Goal: Task Accomplishment & Management: Manage account settings

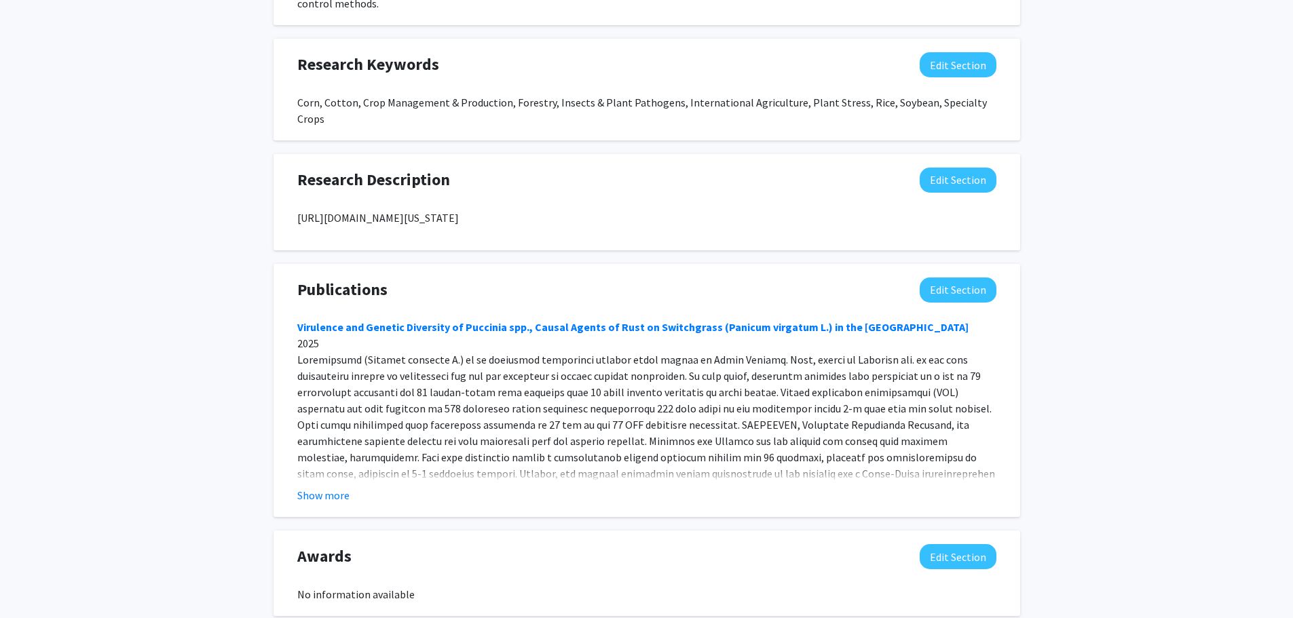
scroll to position [901, 0]
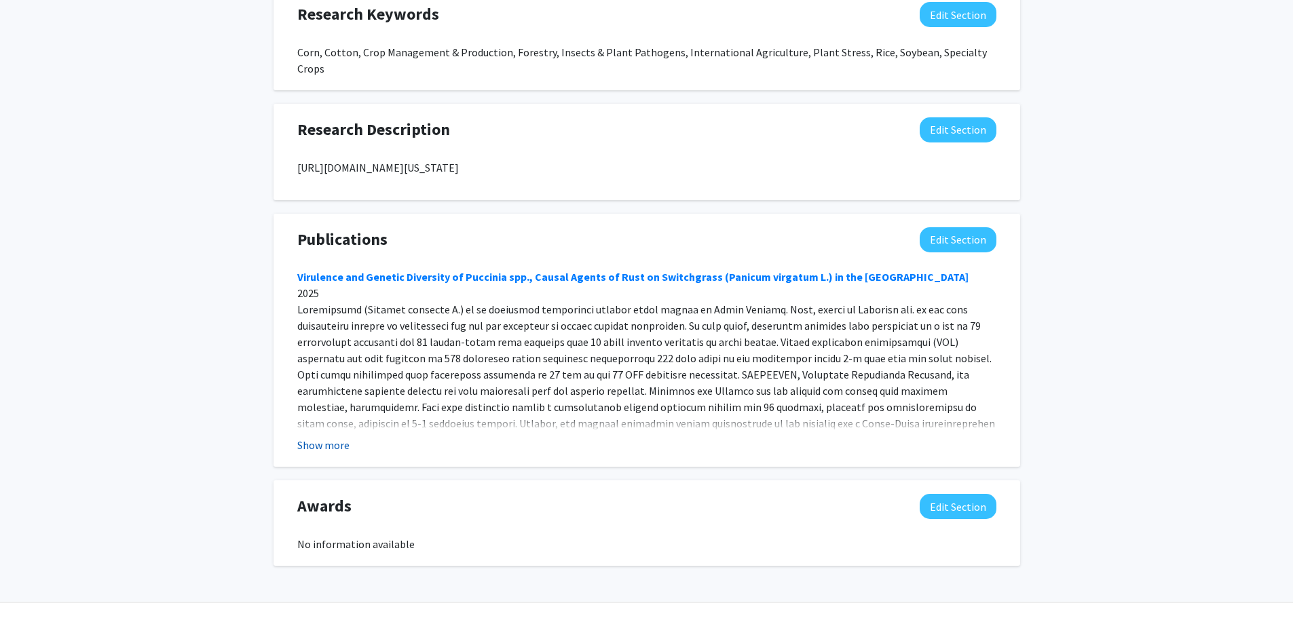
click at [333, 437] on button "Show more" at bounding box center [323, 445] width 52 height 16
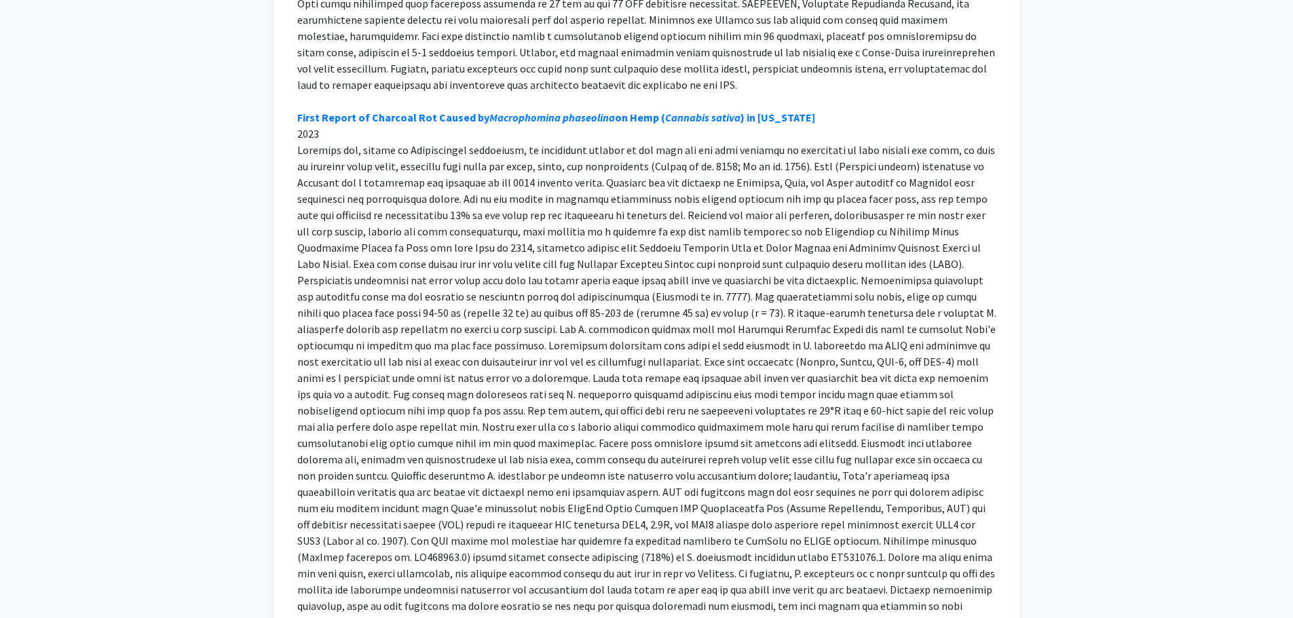
scroll to position [1325, 0]
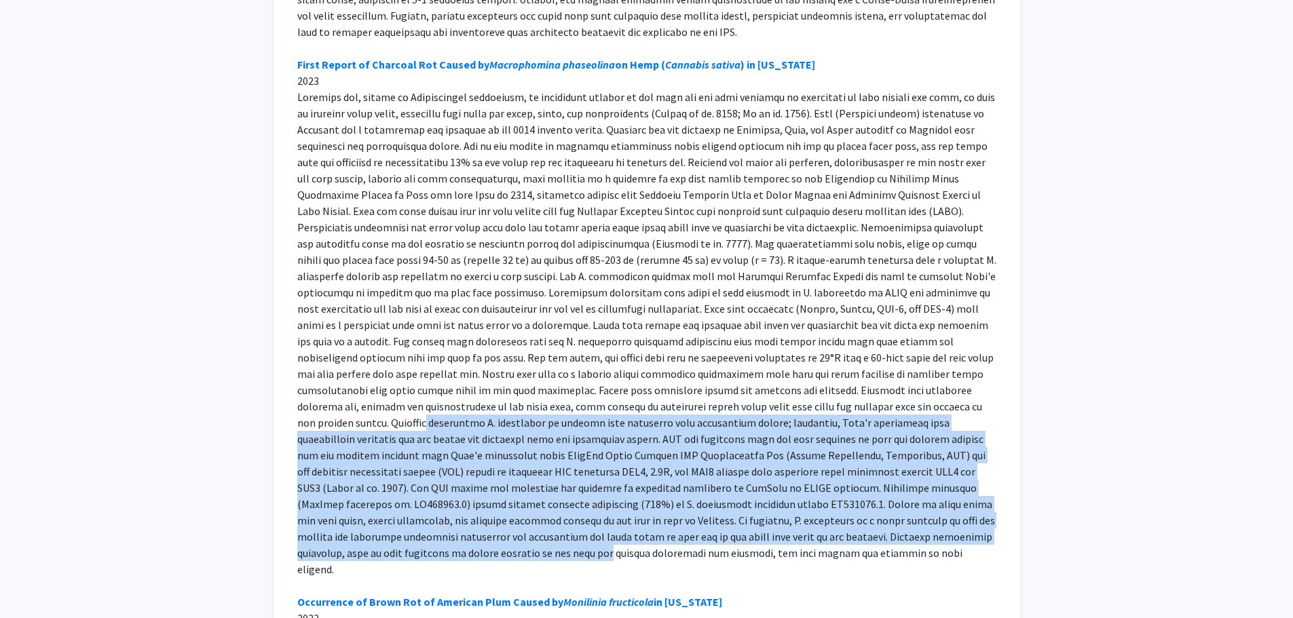
drag, startPoint x: 1292, startPoint y: 371, endPoint x: 1302, endPoint y: 507, distance: 136.1
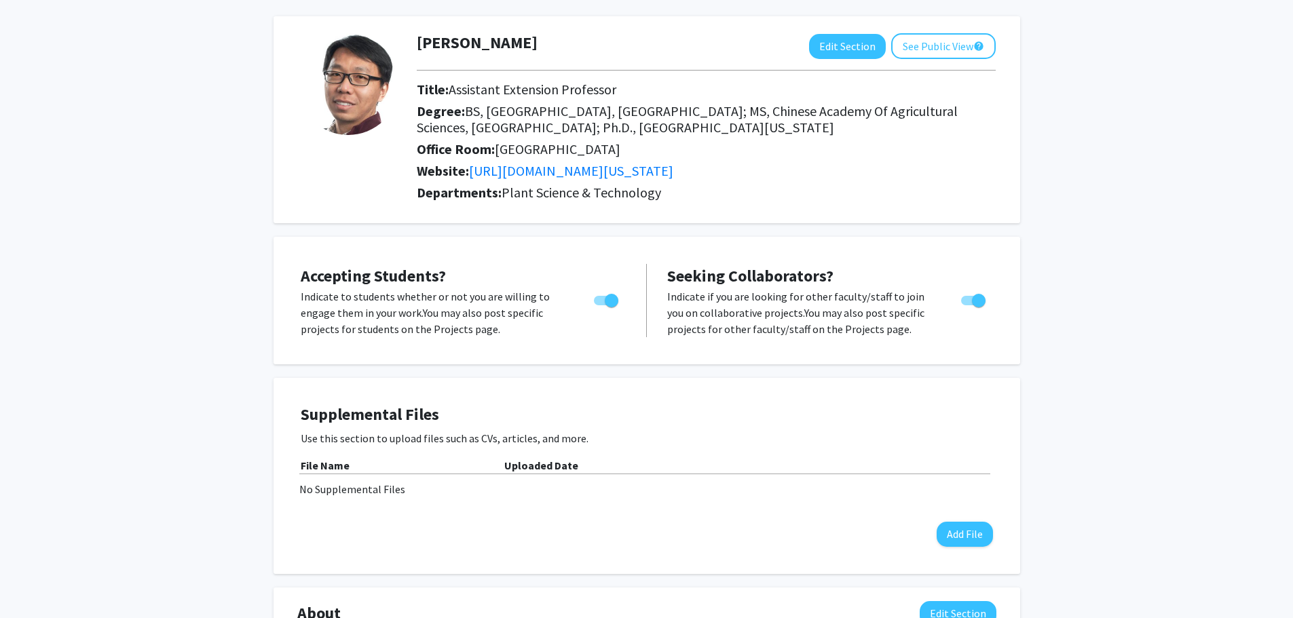
scroll to position [0, 0]
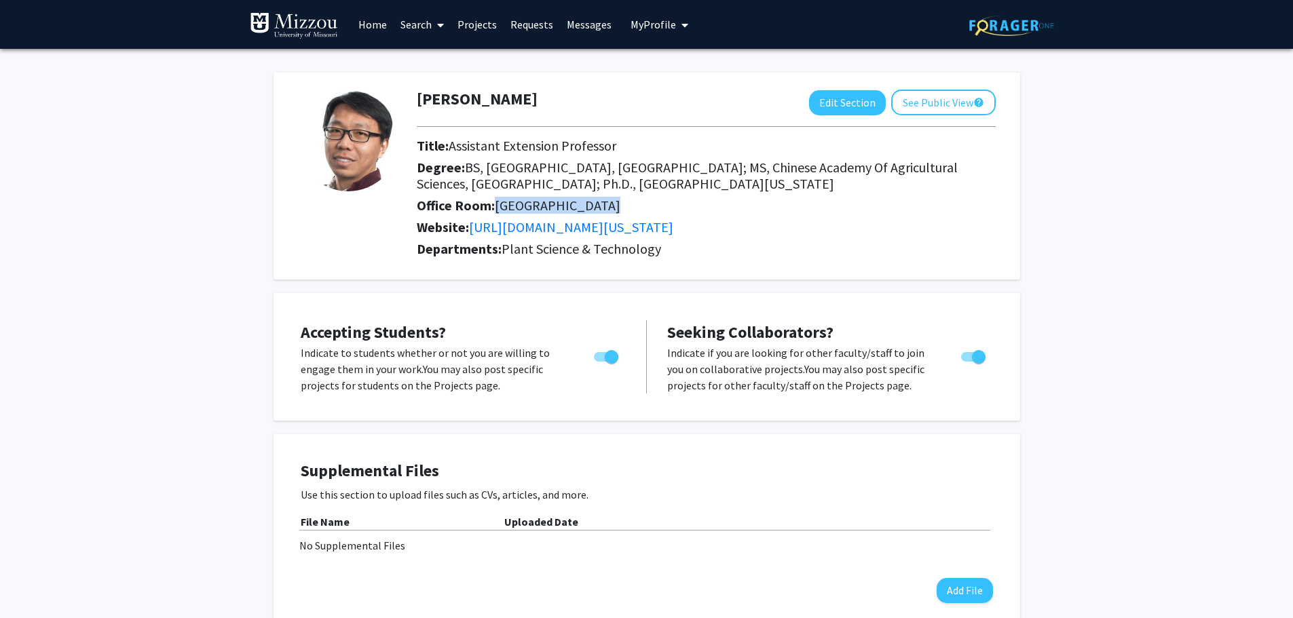
drag, startPoint x: 615, startPoint y: 208, endPoint x: 490, endPoint y: 205, distance: 124.9
click at [490, 205] on h2 "Office Room: [STREET_ADDRESS]" at bounding box center [706, 205] width 579 height 16
click at [671, 195] on div "Degree: BS, [GEOGRAPHIC_DATA], [GEOGRAPHIC_DATA]; [GEOGRAPHIC_DATA], Chinese Ac…" at bounding box center [705, 178] width 599 height 38
drag, startPoint x: 694, startPoint y: 257, endPoint x: 458, endPoint y: 254, distance: 235.5
click at [458, 254] on div "[PERSON_NAME] Edit Section See Public View help Title: Assistant Extension Prof…" at bounding box center [705, 176] width 599 height 173
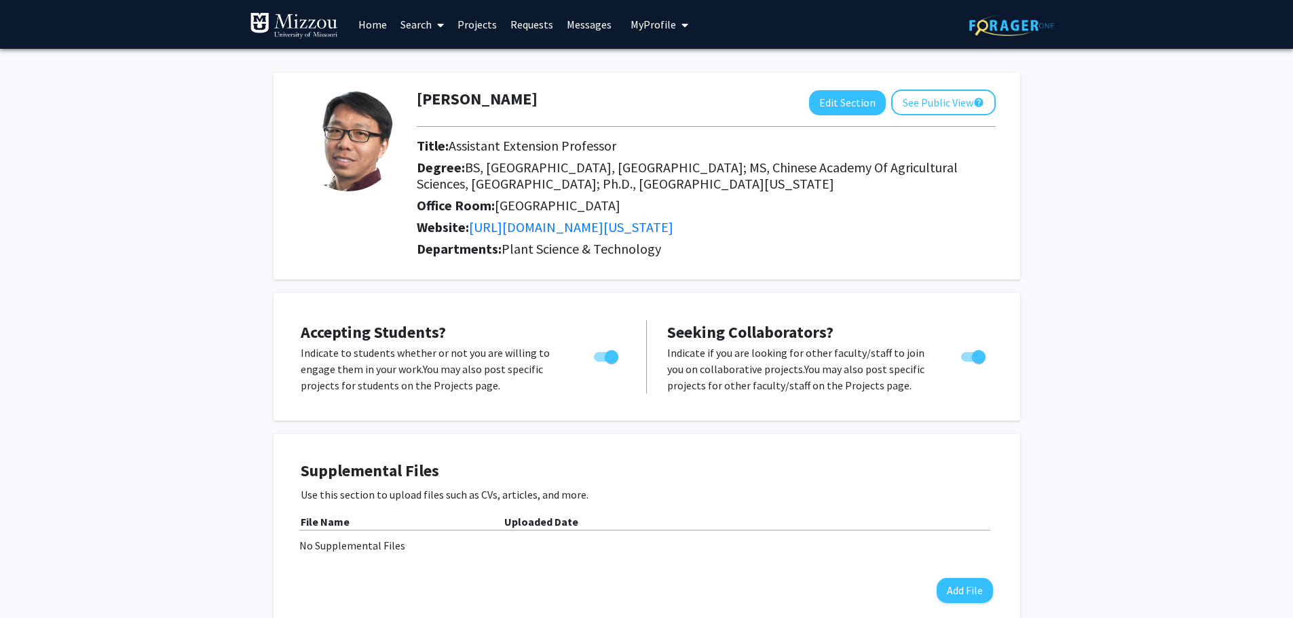
click at [387, 347] on p "Indicate to students whether or not you are willing to engage them in your work…" at bounding box center [434, 369] width 267 height 49
drag, startPoint x: 317, startPoint y: 356, endPoint x: 444, endPoint y: 355, distance: 126.9
click at [444, 355] on p "Indicate to students whether or not you are willing to engage them in your work…" at bounding box center [434, 369] width 267 height 49
click at [463, 394] on div "Accepting Students? Indicate to students whether or not you are willing to enga…" at bounding box center [646, 357] width 719 height 100
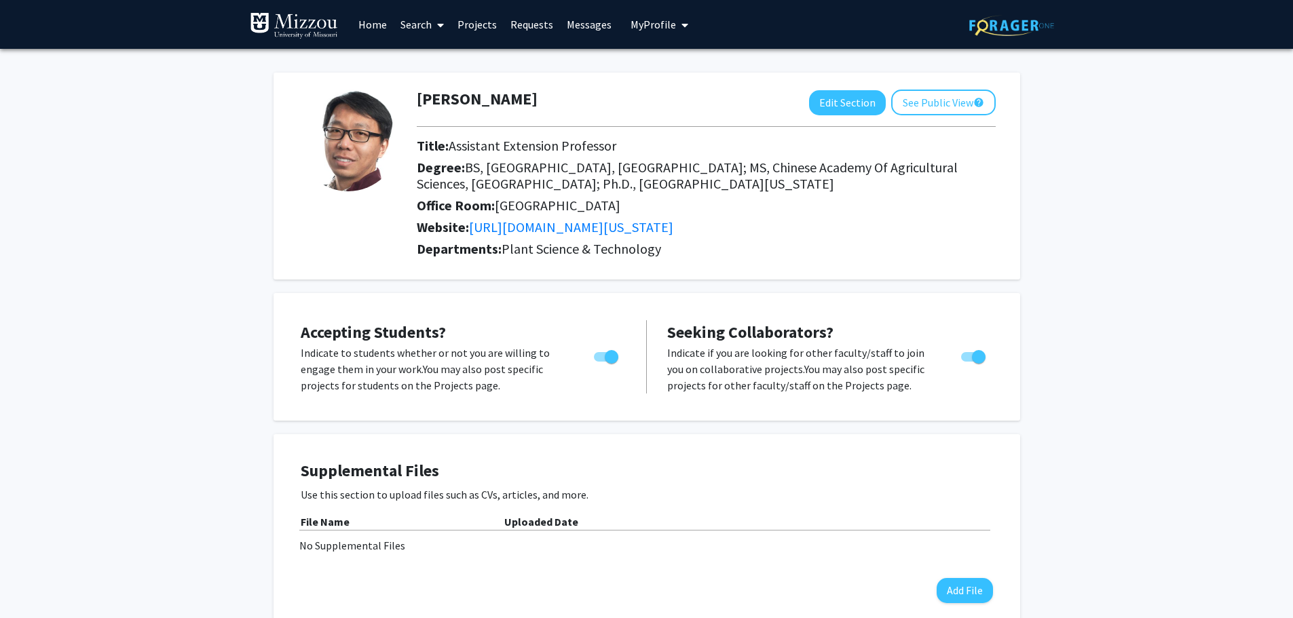
click at [430, 323] on span "Accepting Students?" at bounding box center [373, 332] width 145 height 21
drag, startPoint x: 408, startPoint y: 357, endPoint x: 499, endPoint y: 372, distance: 92.8
click at [499, 372] on p "Indicate to students whether or not you are willing to engage them in your work…" at bounding box center [434, 369] width 267 height 49
click at [519, 395] on div "Accepting Students? Indicate to students whether or not you are willing to enga…" at bounding box center [646, 357] width 719 height 100
click at [853, 100] on button "Edit Section" at bounding box center [847, 102] width 77 height 25
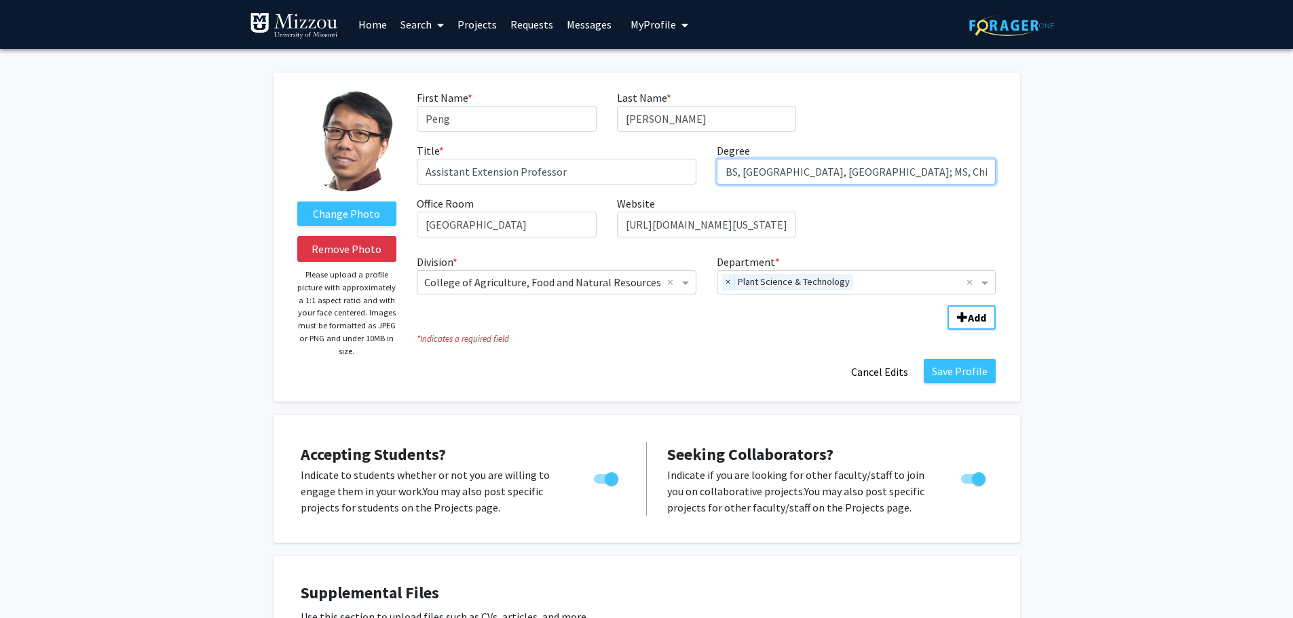
click at [937, 172] on input "BS, [GEOGRAPHIC_DATA], [GEOGRAPHIC_DATA]; MS, Chinese Academy of Agricultural S…" at bounding box center [857, 172] width 280 height 26
drag, startPoint x: 960, startPoint y: 170, endPoint x: 642, endPoint y: 176, distance: 318.3
click at [642, 176] on div "First Name * required [PERSON_NAME] Last Name * required [PERSON_NAME] Title * …" at bounding box center [705, 169] width 599 height 159
drag, startPoint x: 935, startPoint y: 173, endPoint x: 579, endPoint y: 176, distance: 356.3
click at [579, 176] on div "First Name * required [PERSON_NAME] Last Name * required [PERSON_NAME] Title * …" at bounding box center [705, 169] width 599 height 159
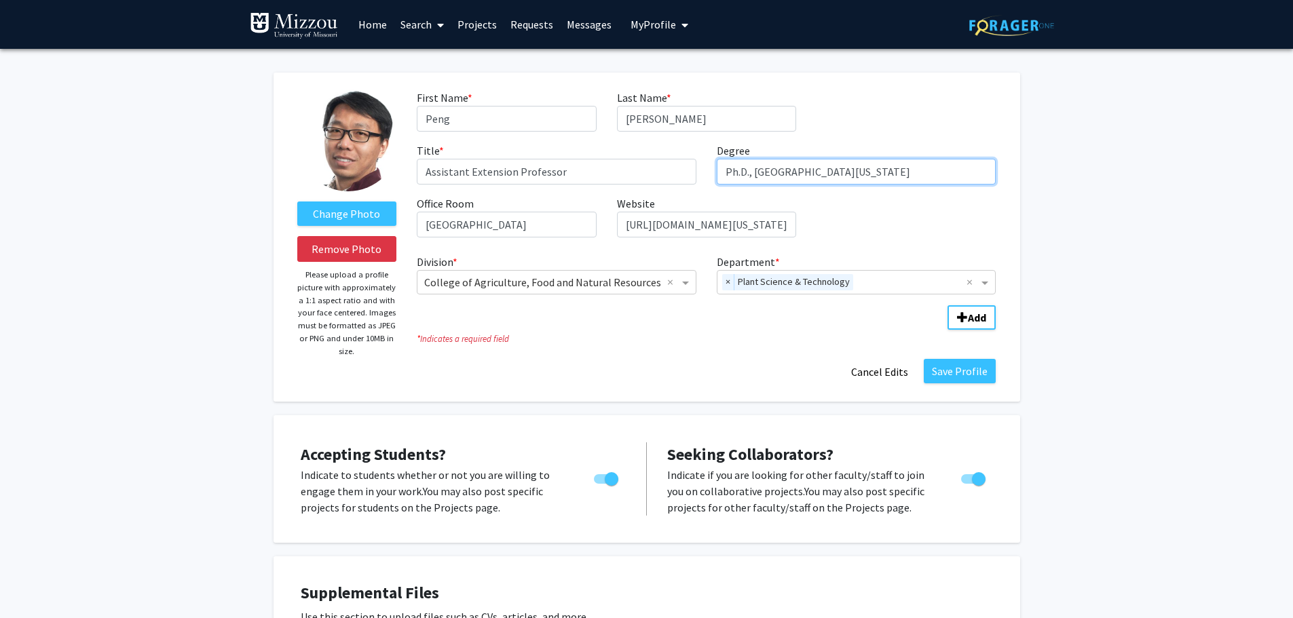
click at [752, 174] on input "Ph.D., [GEOGRAPHIC_DATA][US_STATE]" at bounding box center [857, 172] width 280 height 26
type input "Ph.D. [GEOGRAPHIC_DATA][US_STATE]"
click at [958, 368] on button "Save Profile" at bounding box center [960, 371] width 72 height 24
